Goal: Task Accomplishment & Management: Manage account settings

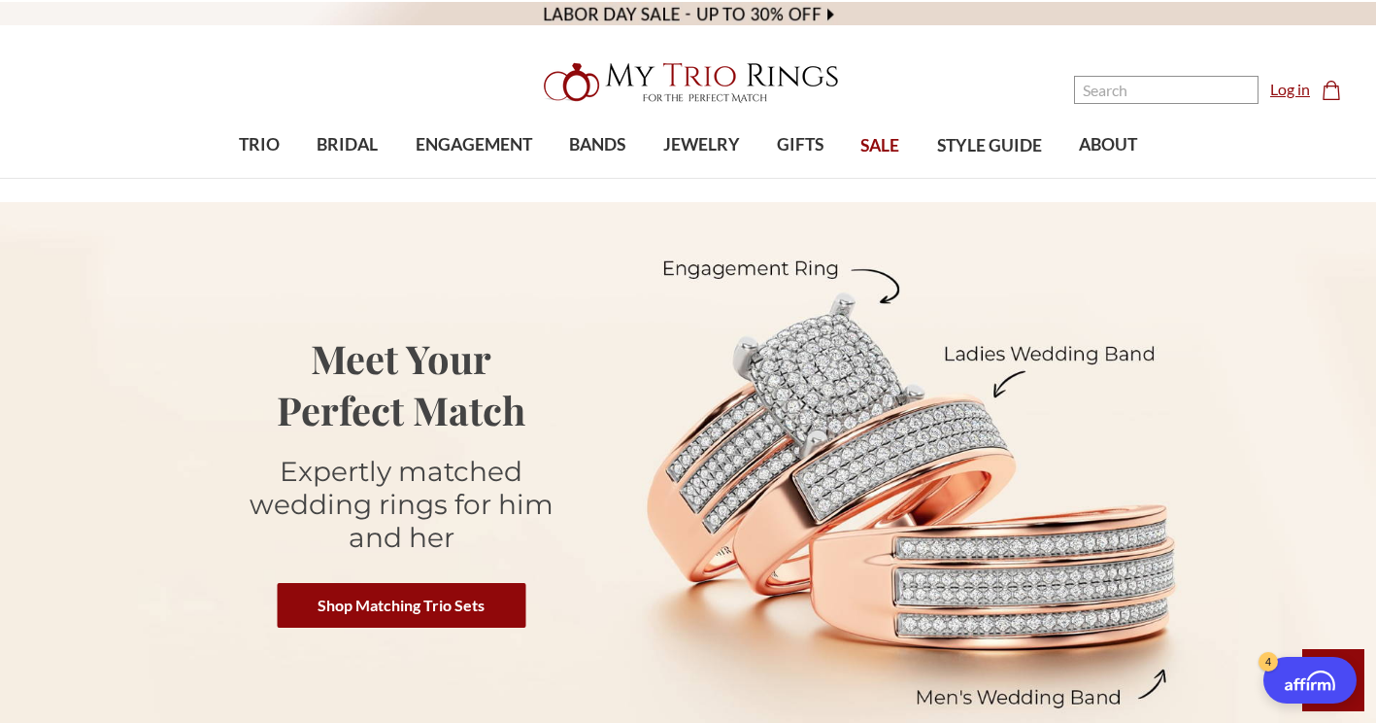
click at [1288, 90] on link "Log in" at bounding box center [1291, 89] width 40 height 23
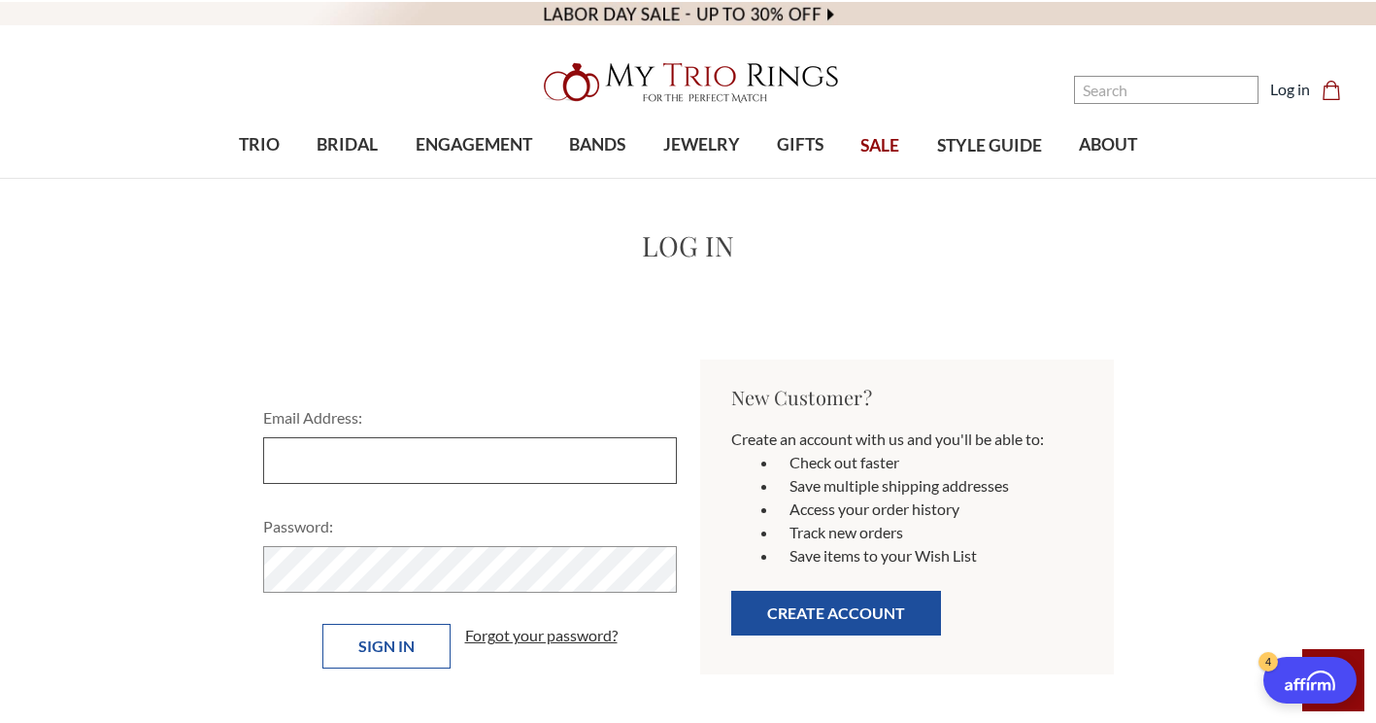
type input "bmwron@gmail.com"
click at [404, 651] on input "Sign in" at bounding box center [386, 646] width 128 height 45
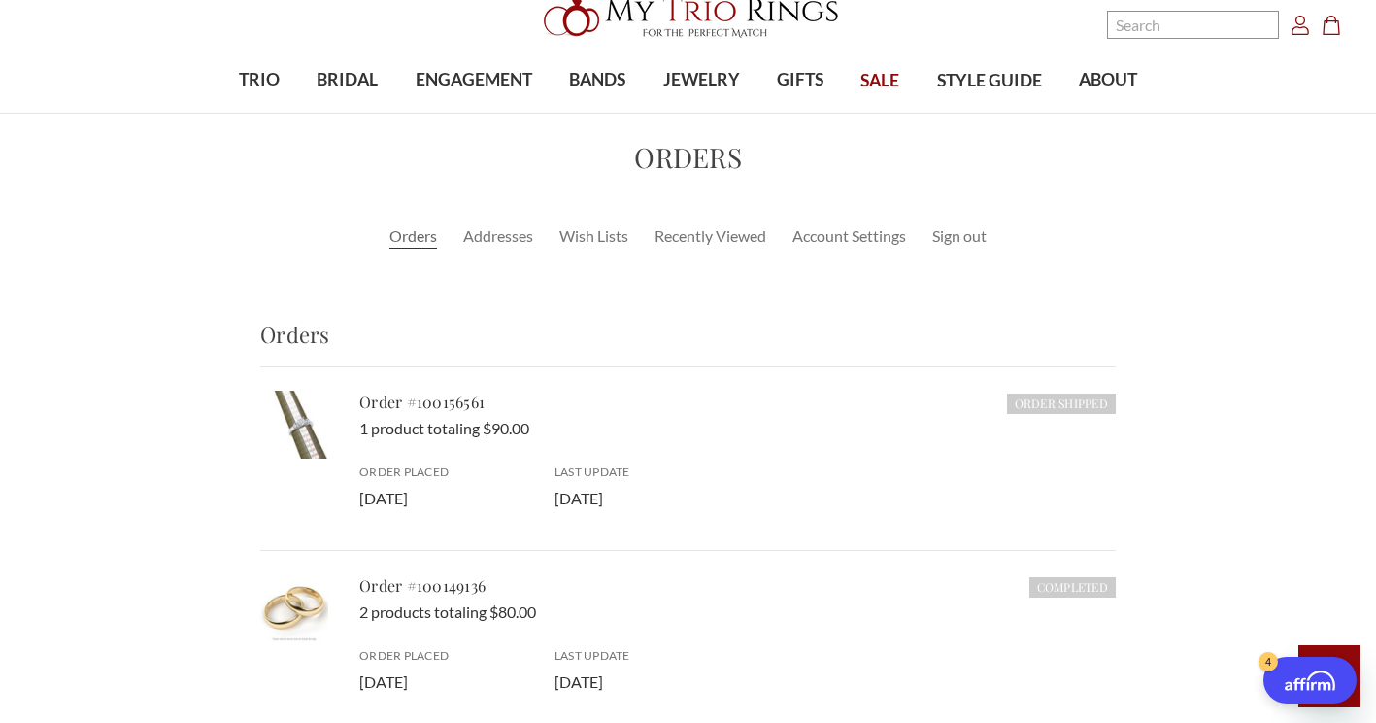
scroll to position [60, 0]
